Goal: Task Accomplishment & Management: Complete application form

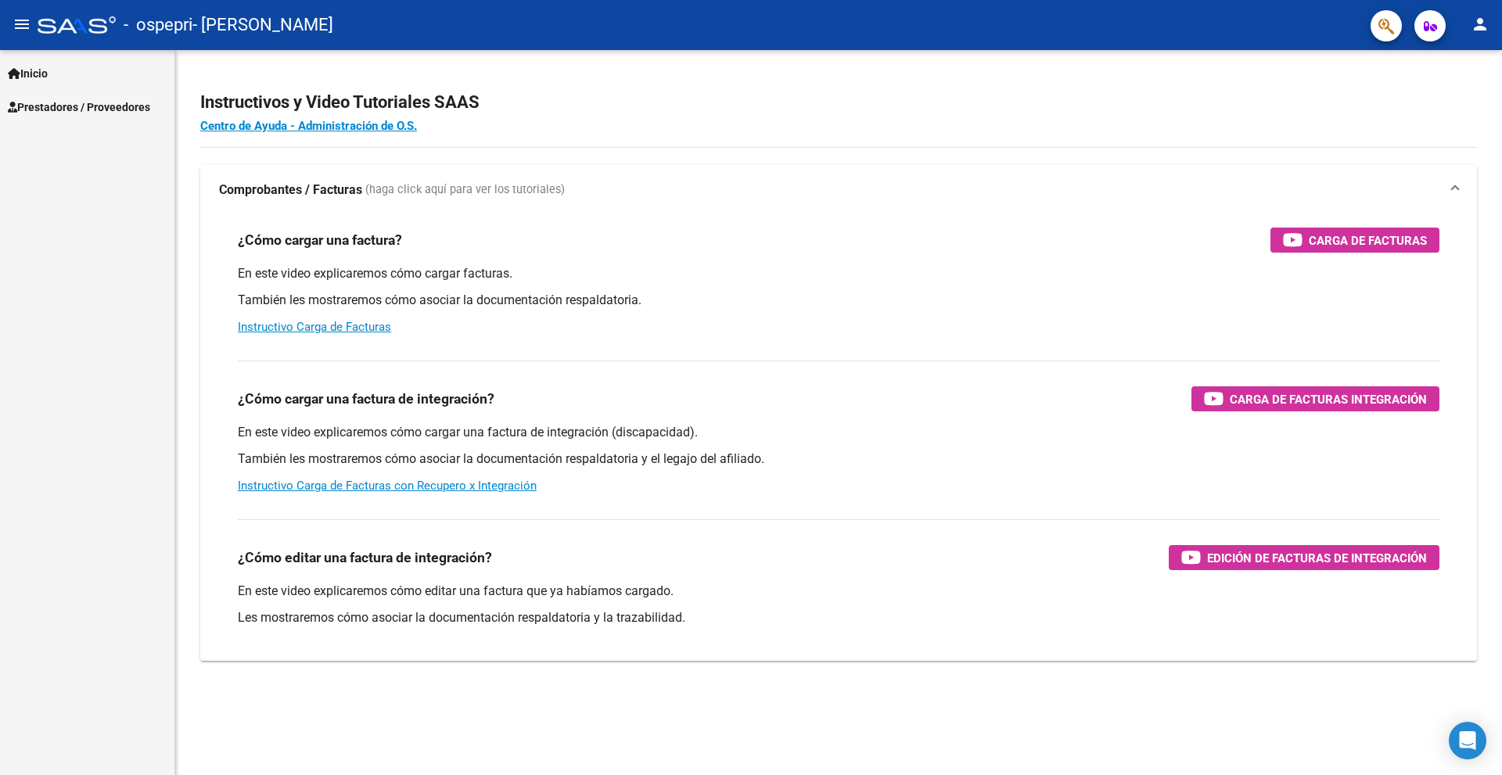
click at [90, 102] on span "Prestadores / Proveedores" at bounding box center [79, 107] width 142 height 17
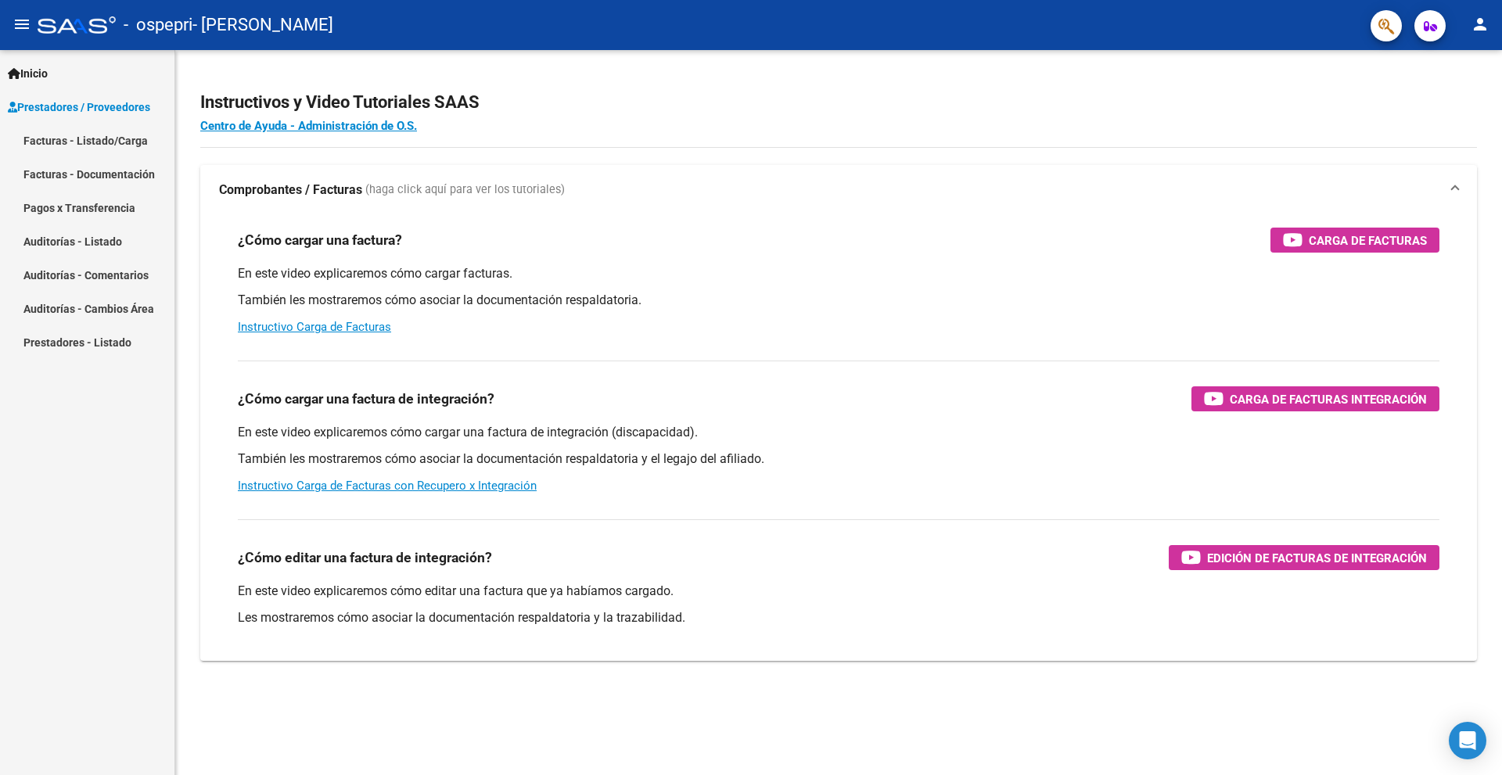
click at [111, 143] on link "Facturas - Listado/Carga" at bounding box center [87, 141] width 174 height 34
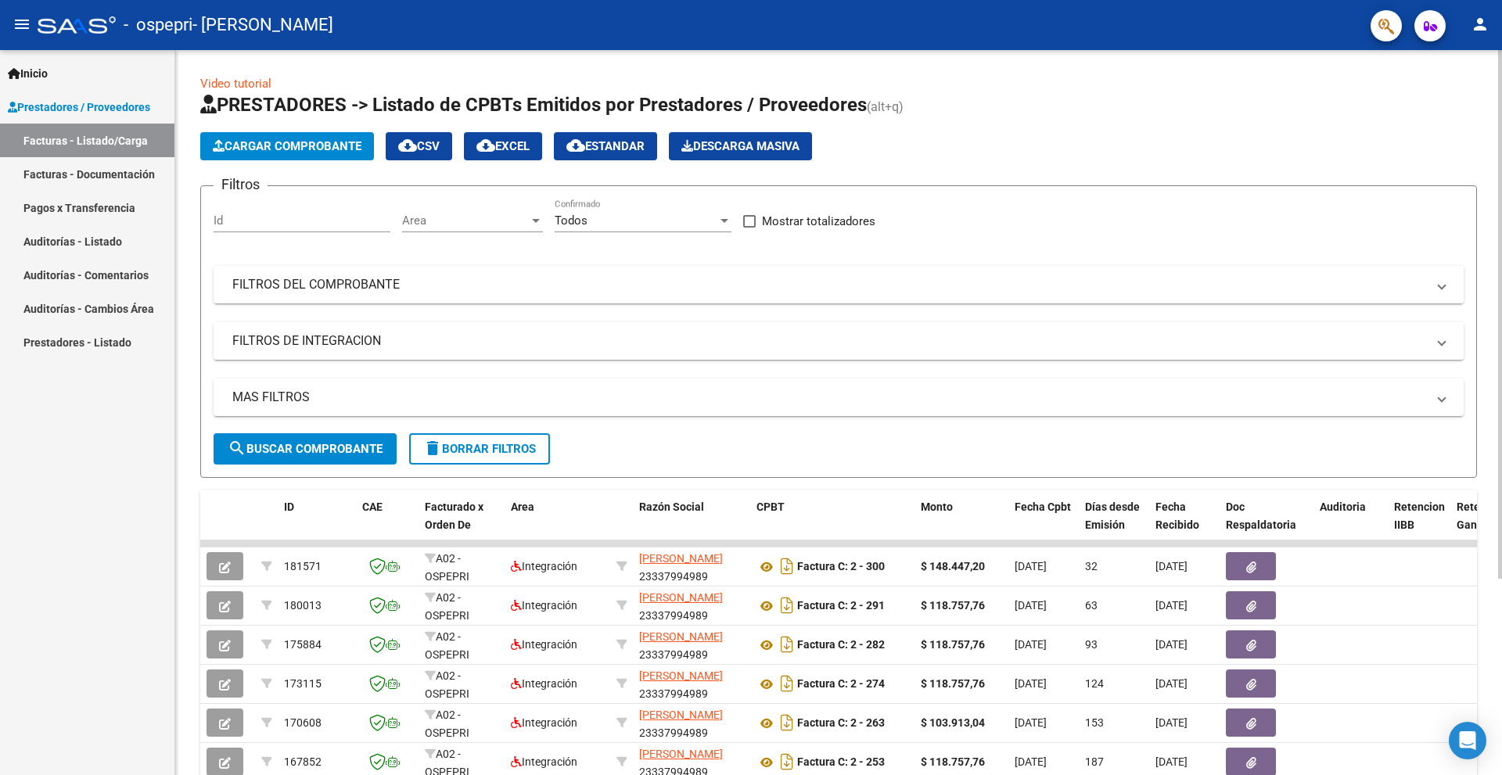
click at [331, 152] on span "Cargar Comprobante" at bounding box center [287, 146] width 149 height 14
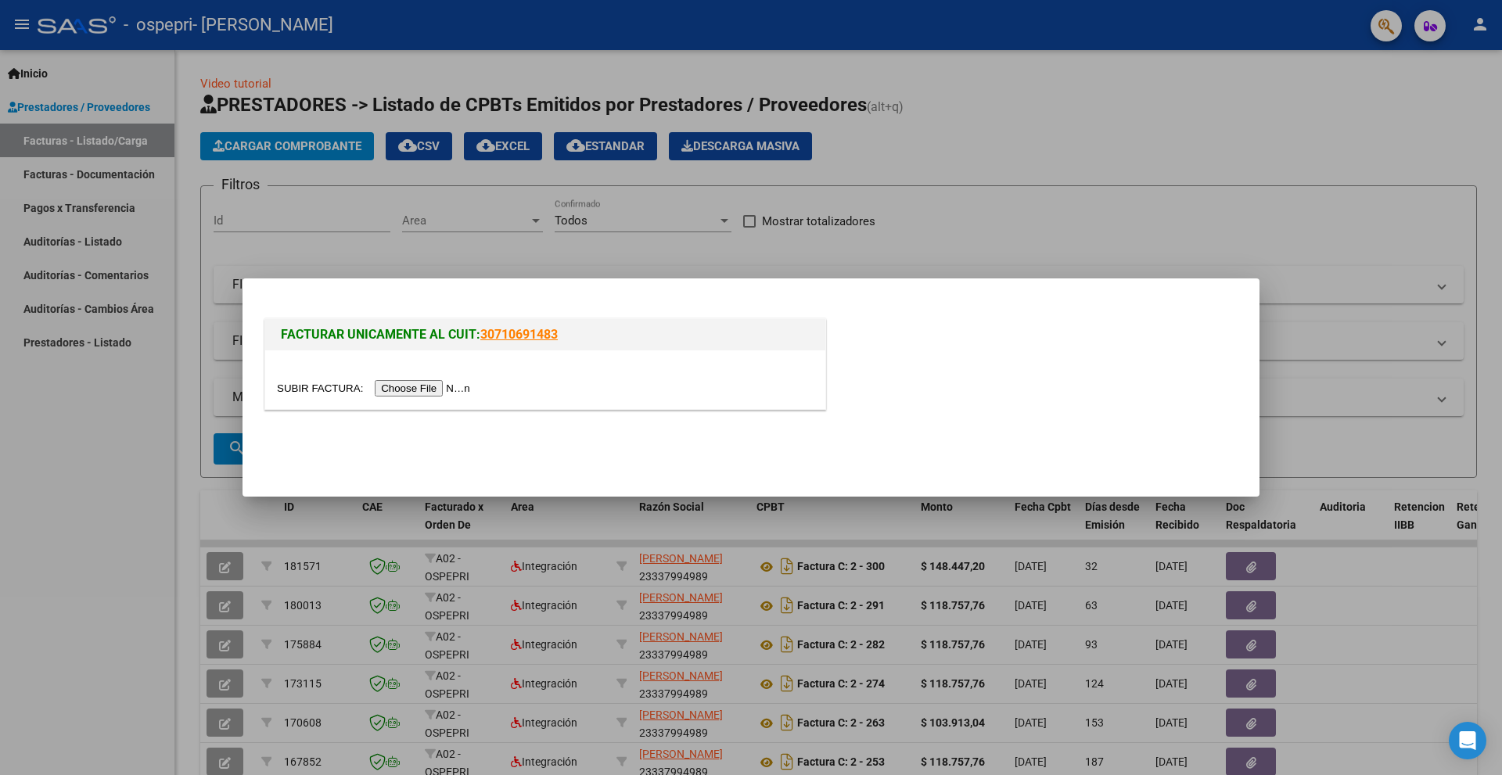
click at [446, 390] on input "file" at bounding box center [376, 388] width 198 height 16
click at [866, 332] on div "FACTURAR UNICAMENTE AL CUIT: 30710691483" at bounding box center [750, 366] width 979 height 103
click at [431, 388] on input "file" at bounding box center [376, 388] width 198 height 16
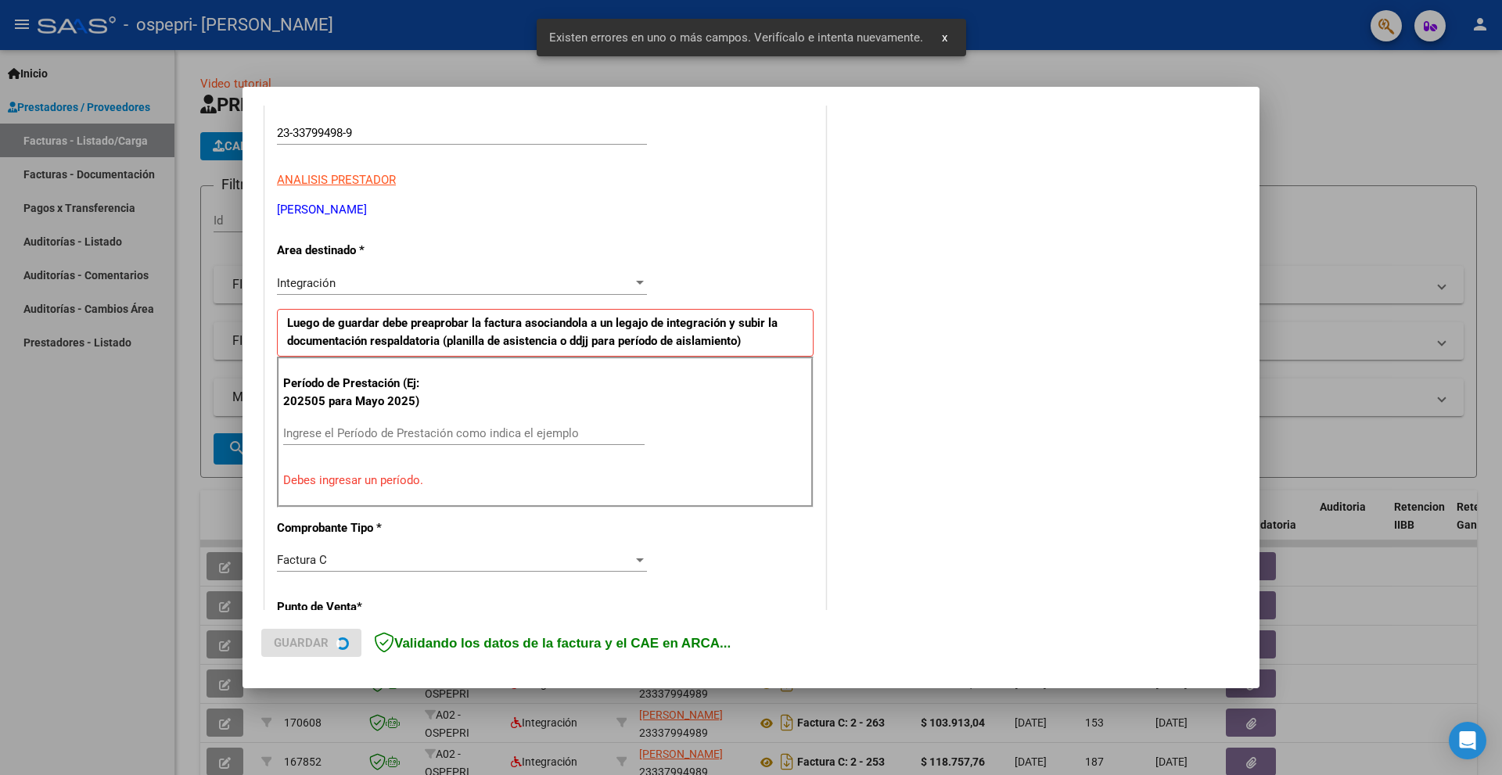
scroll to position [264, 0]
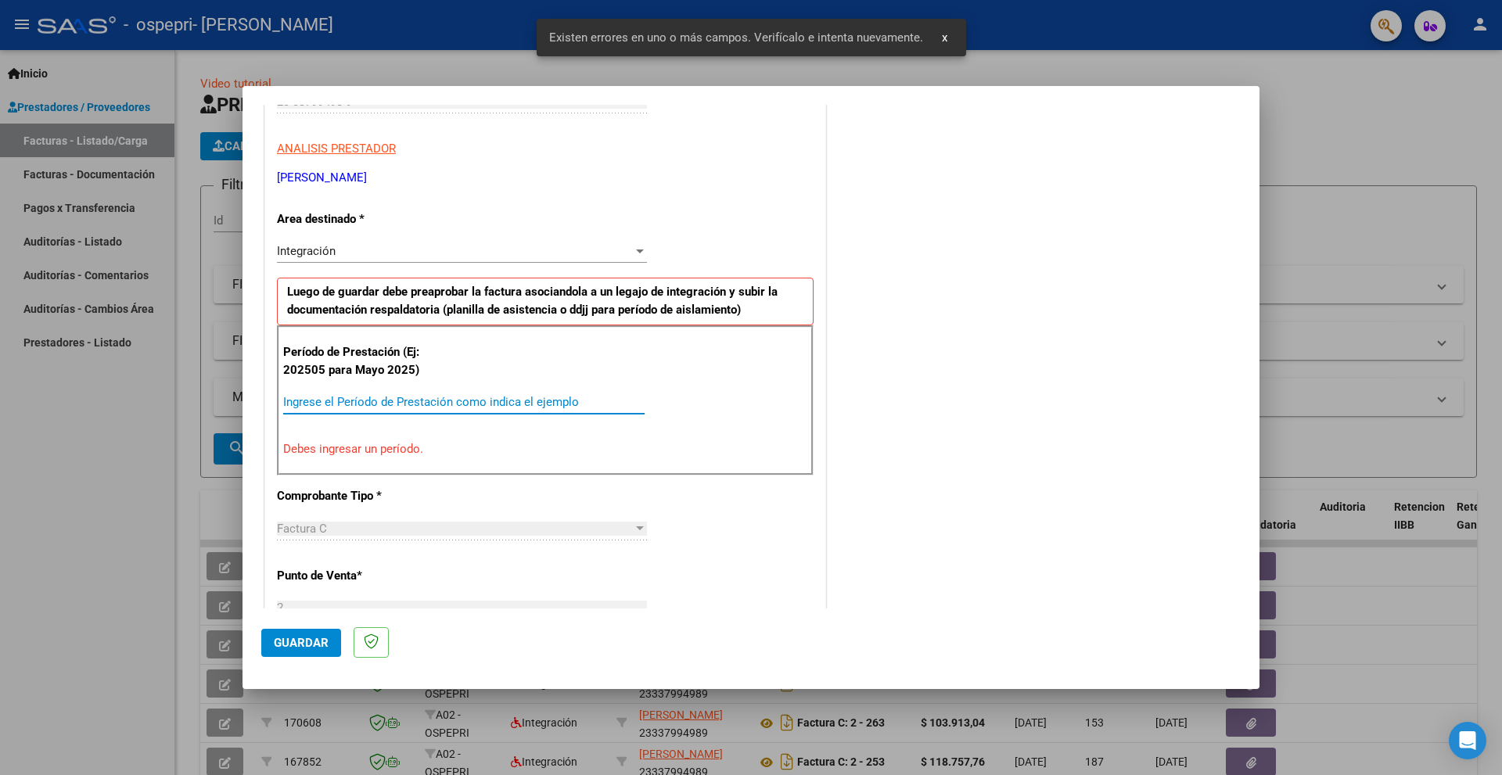
click at [347, 399] on input "Ingrese el Período de Prestación como indica el ejemplo" at bounding box center [463, 402] width 361 height 14
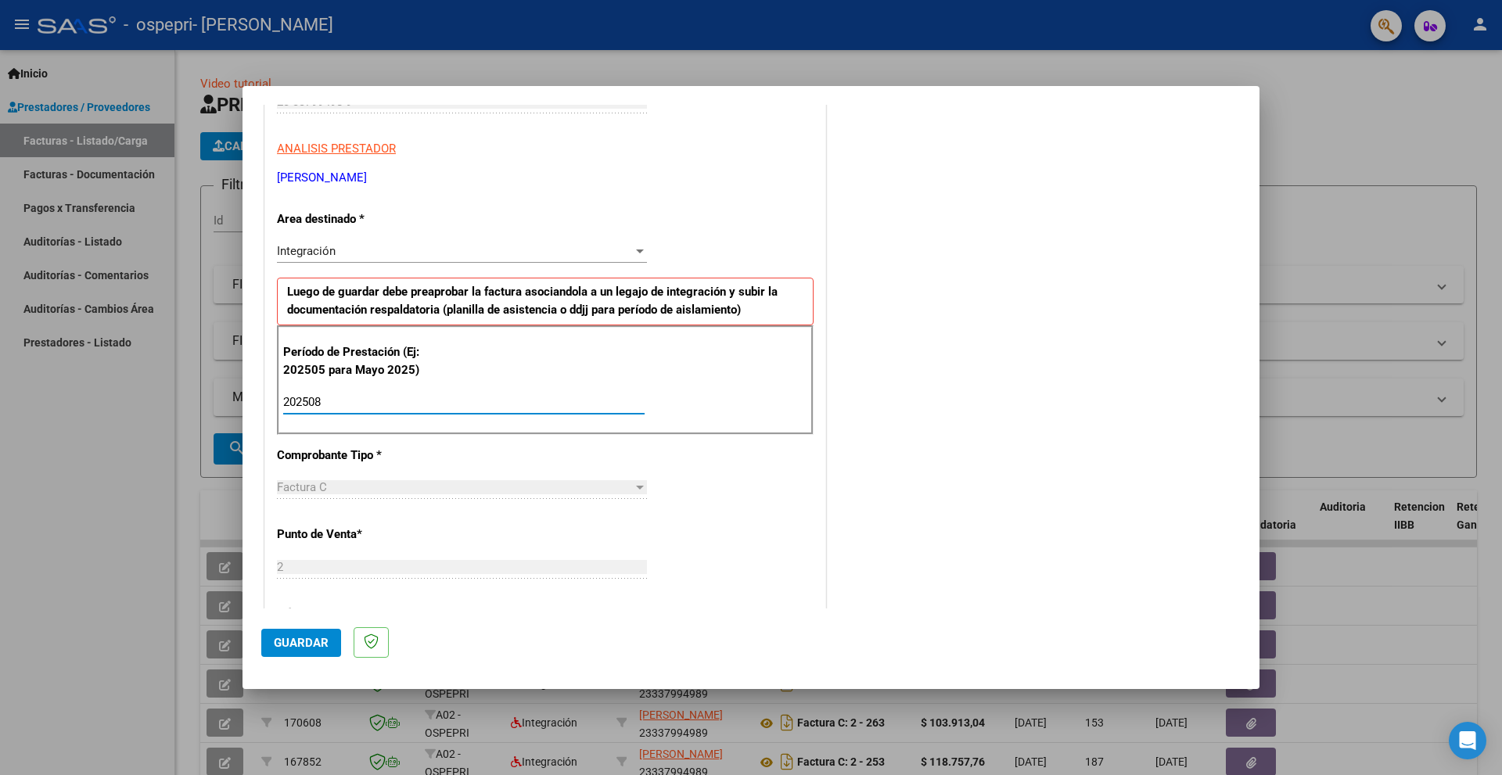
type input "202508"
click at [289, 648] on span "Guardar" at bounding box center [301, 643] width 55 height 14
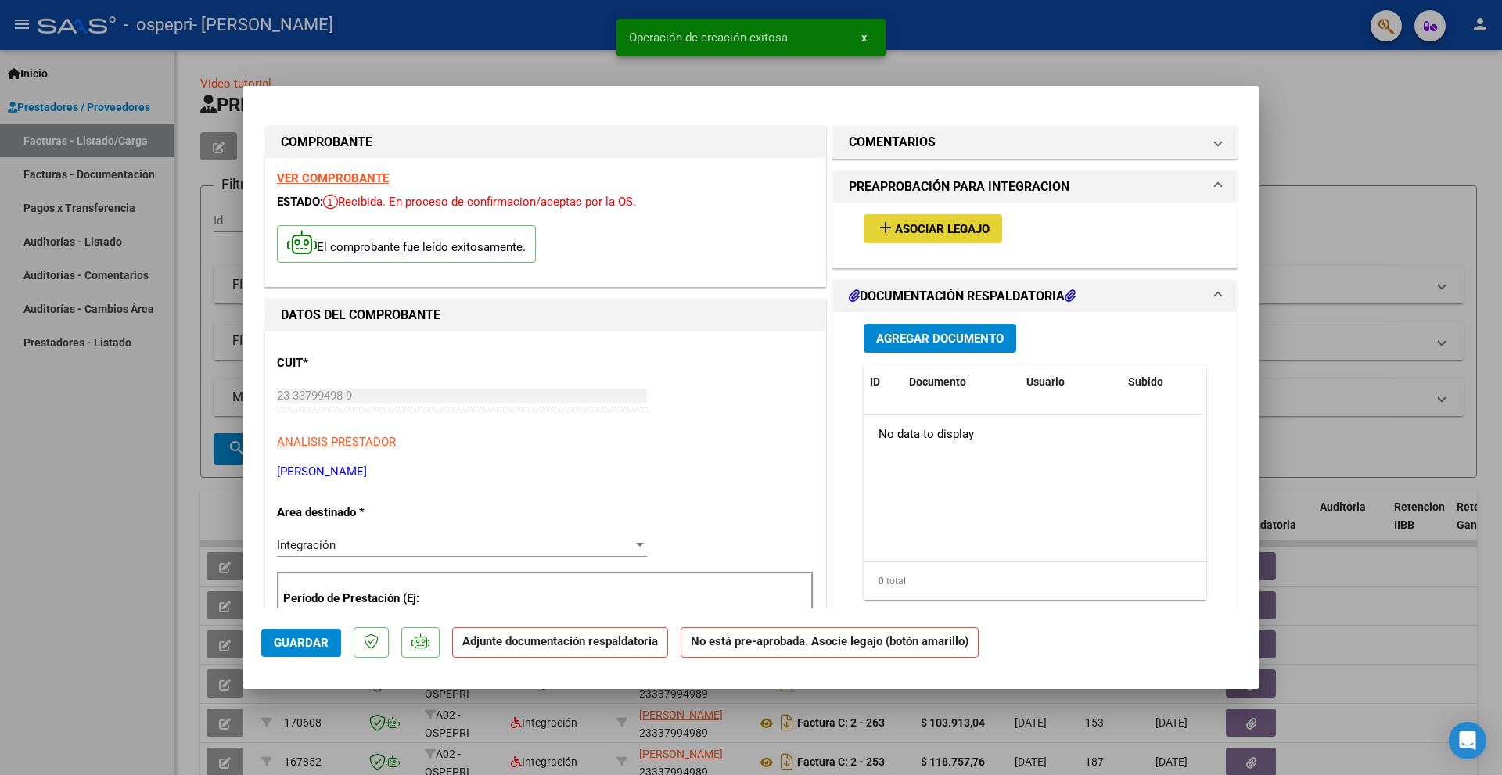
click at [943, 226] on span "Asociar Legajo" at bounding box center [942, 229] width 95 height 14
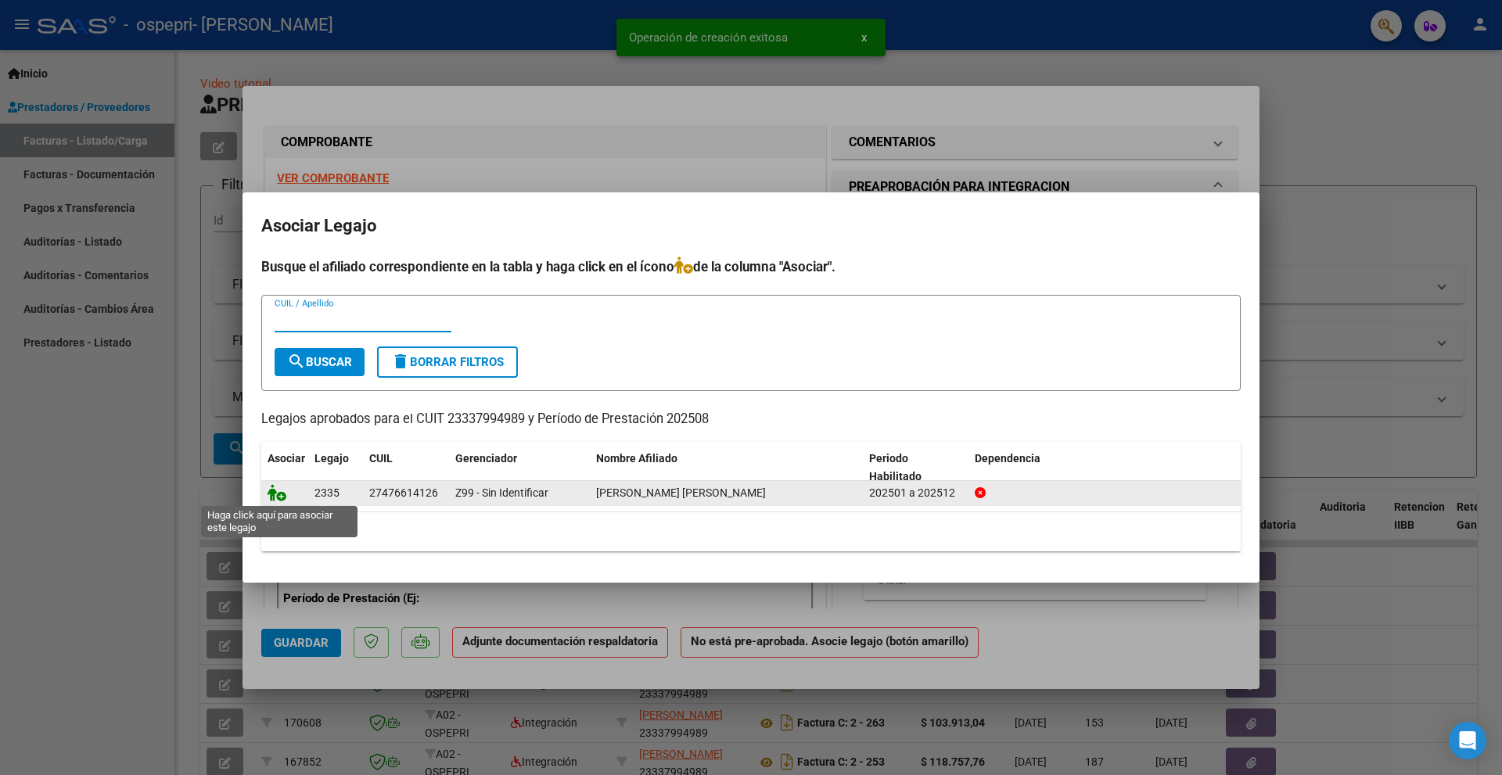
click at [281, 492] on icon at bounding box center [277, 492] width 19 height 17
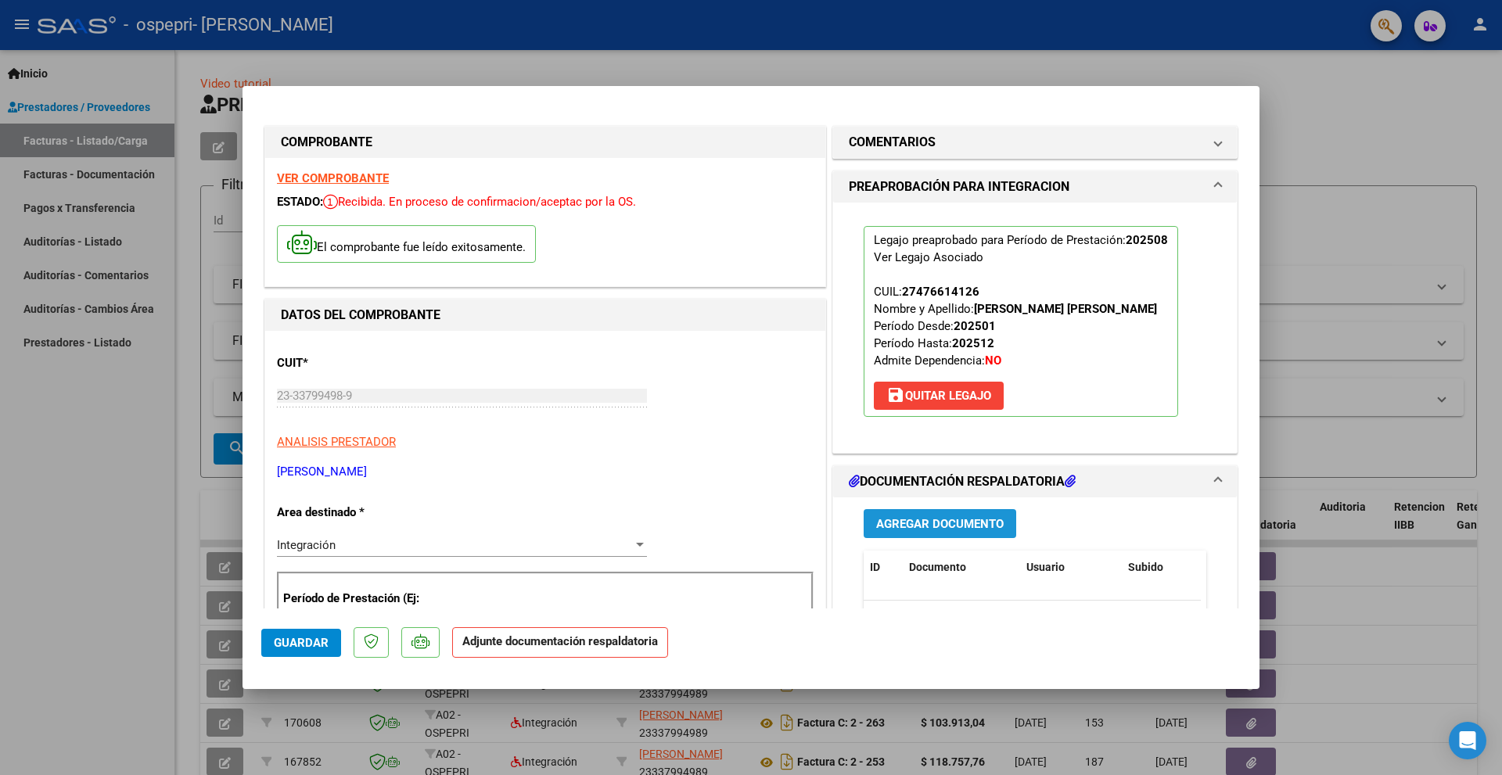
click at [959, 530] on span "Agregar Documento" at bounding box center [939, 524] width 127 height 14
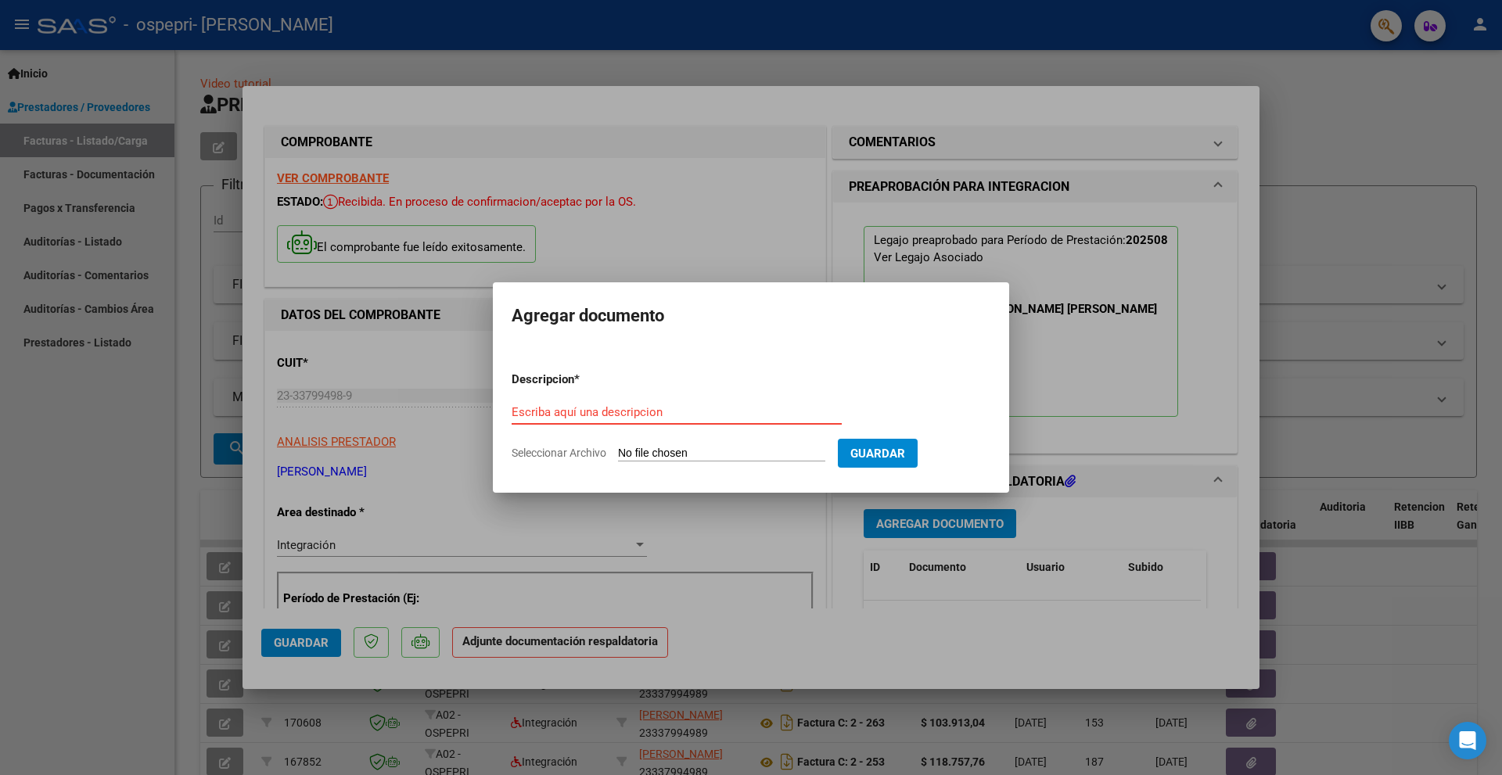
click at [615, 409] on input "Escriba aquí una descripcion" at bounding box center [677, 412] width 330 height 14
type input "A"
type input "Planilla de Asistencia"
click at [715, 457] on input "Seleccionar Archivo" at bounding box center [721, 454] width 207 height 15
type input "C:\fakepath\Asistencia Guala 08-25.pdf"
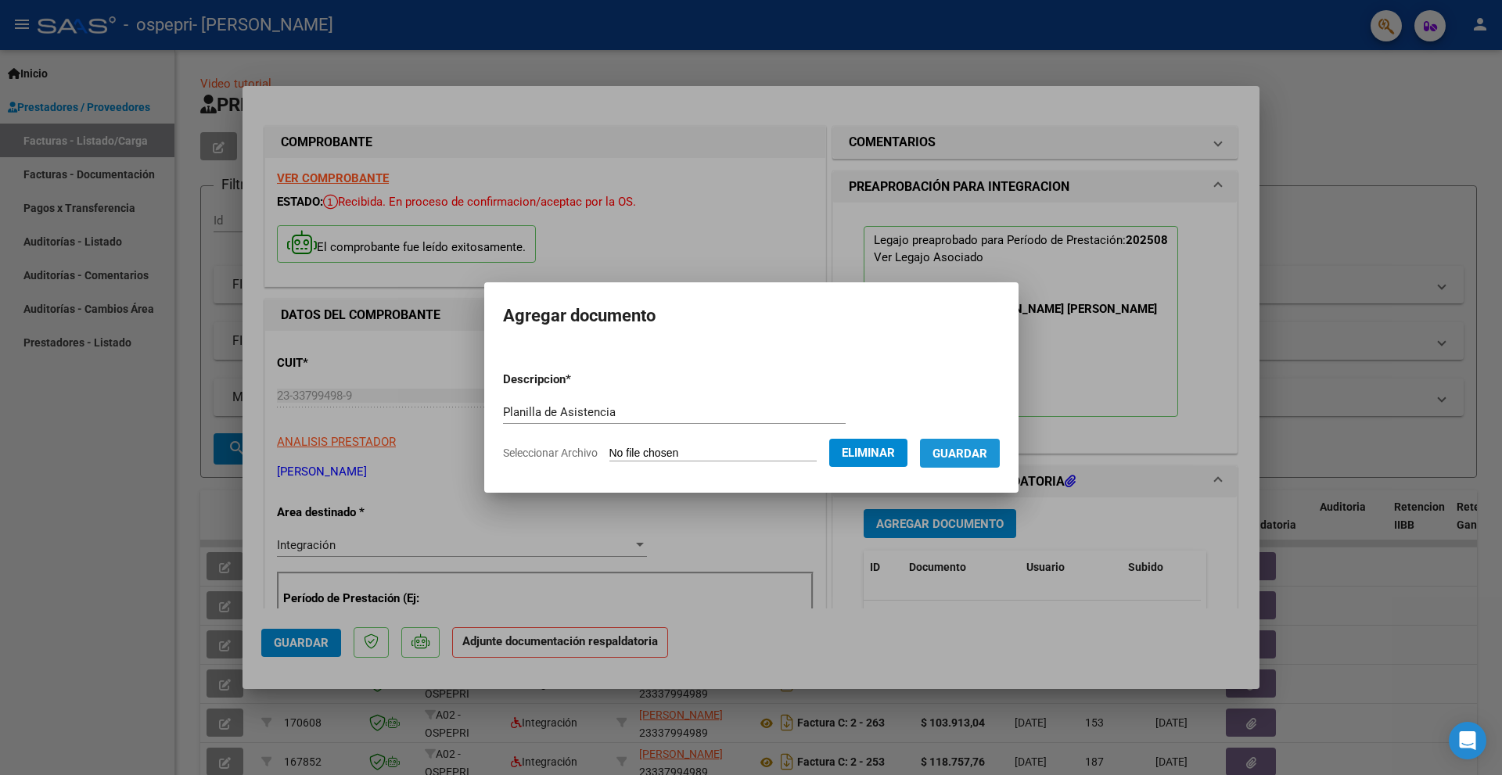
click at [987, 456] on span "Guardar" at bounding box center [959, 454] width 55 height 14
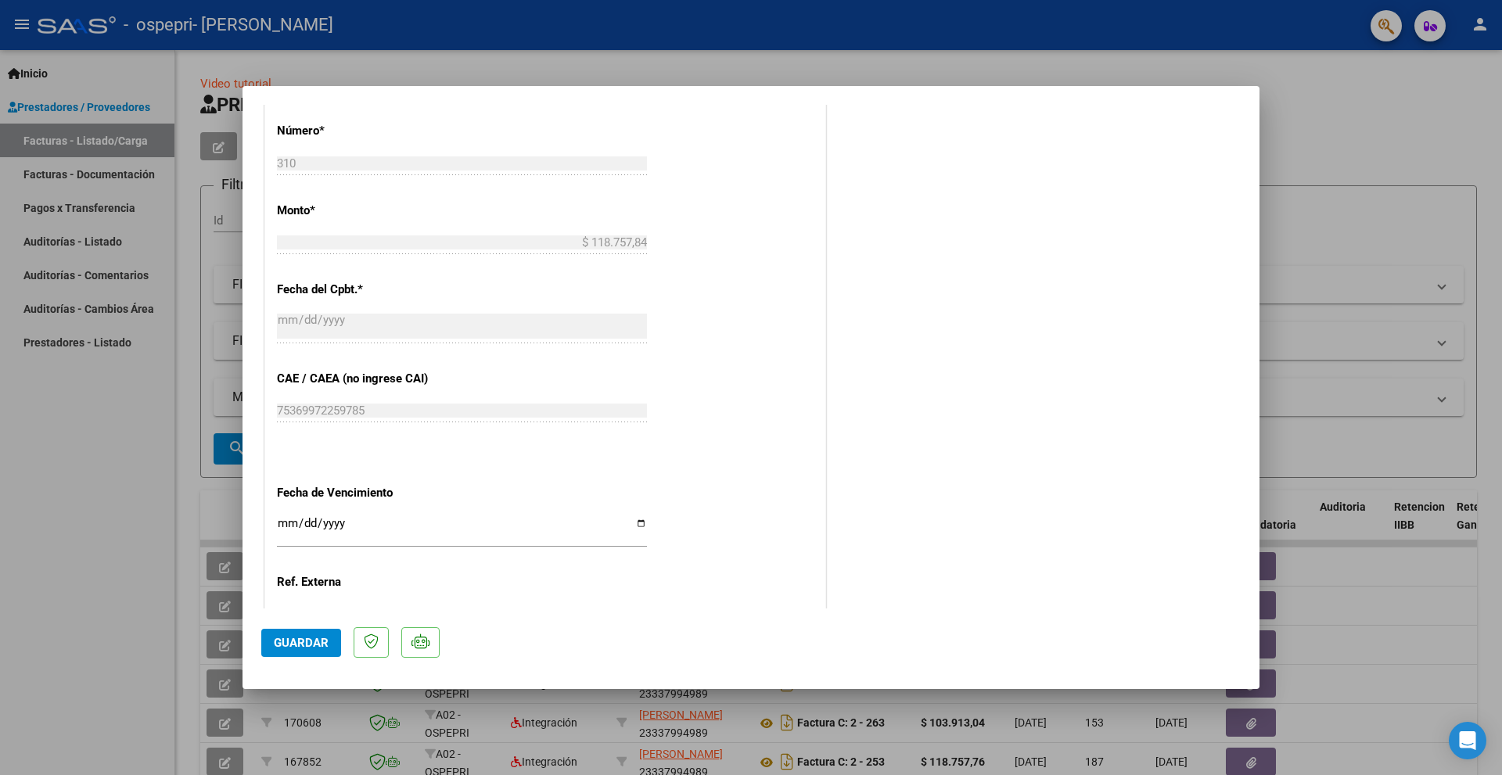
scroll to position [860, 0]
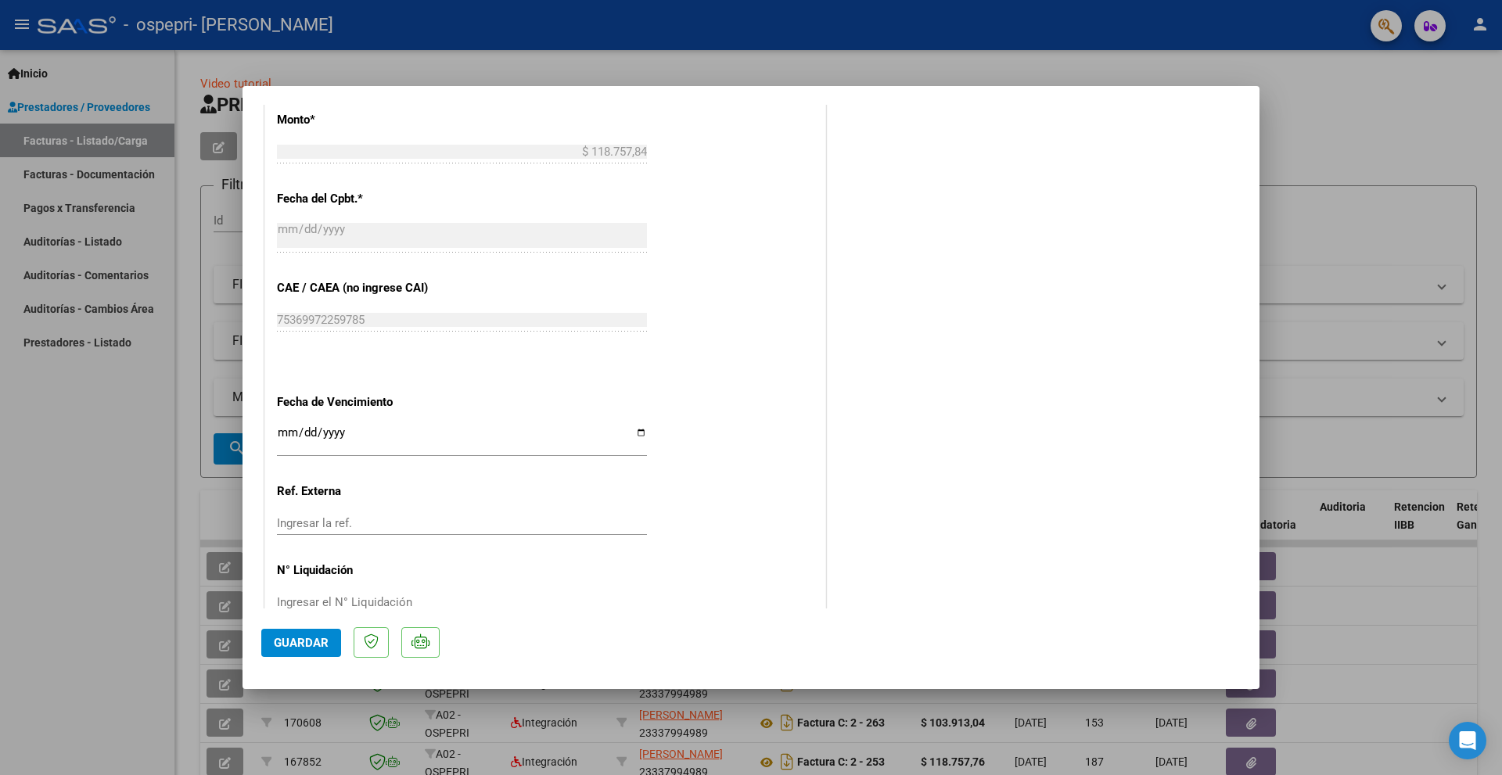
click at [308, 647] on span "Guardar" at bounding box center [301, 643] width 55 height 14
click at [1341, 264] on div at bounding box center [751, 387] width 1502 height 775
type input "$ 0,00"
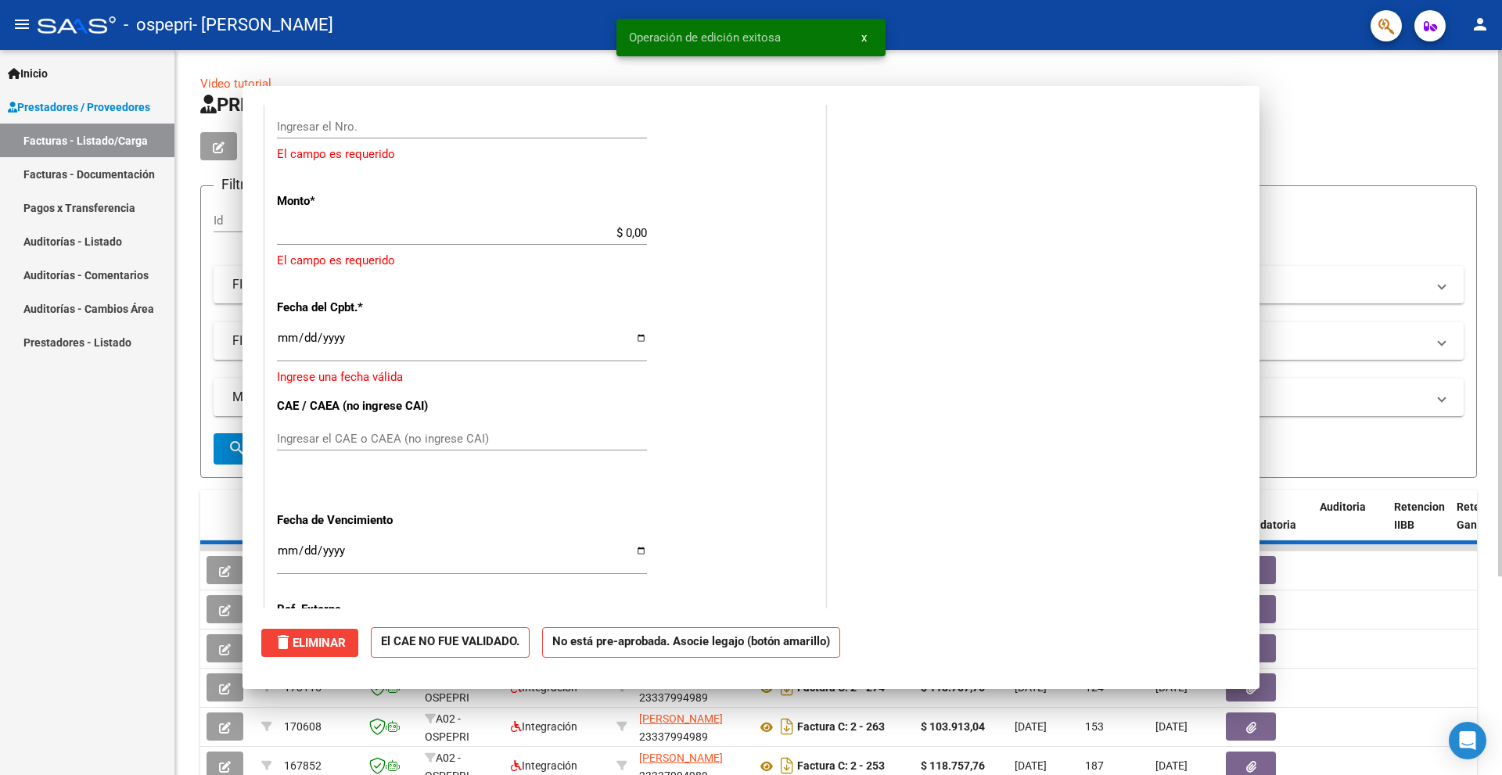
scroll to position [0, 0]
